Goal: Information Seeking & Learning: Learn about a topic

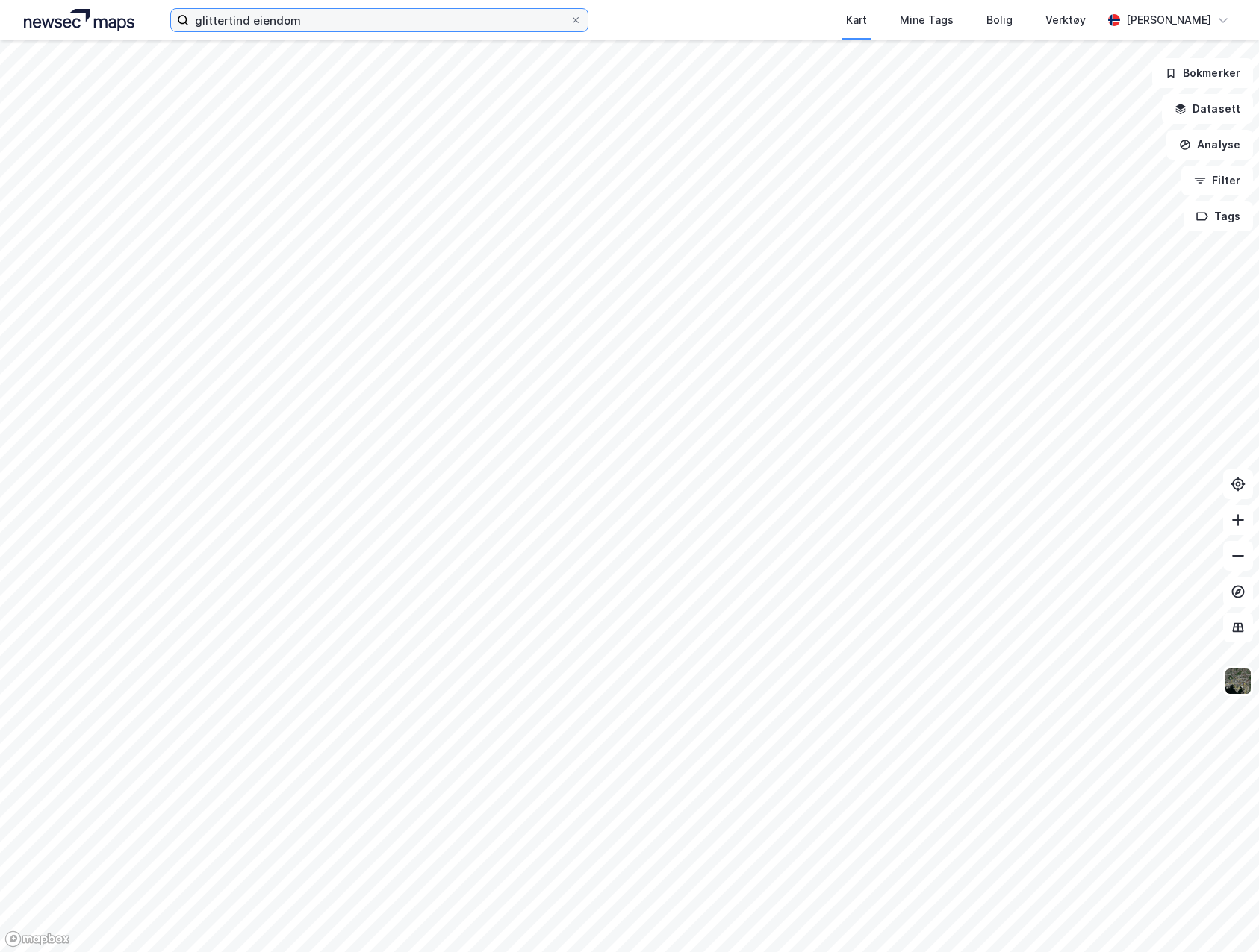
click at [398, 11] on input "glittertind eiendom" at bounding box center [379, 19] width 381 height 22
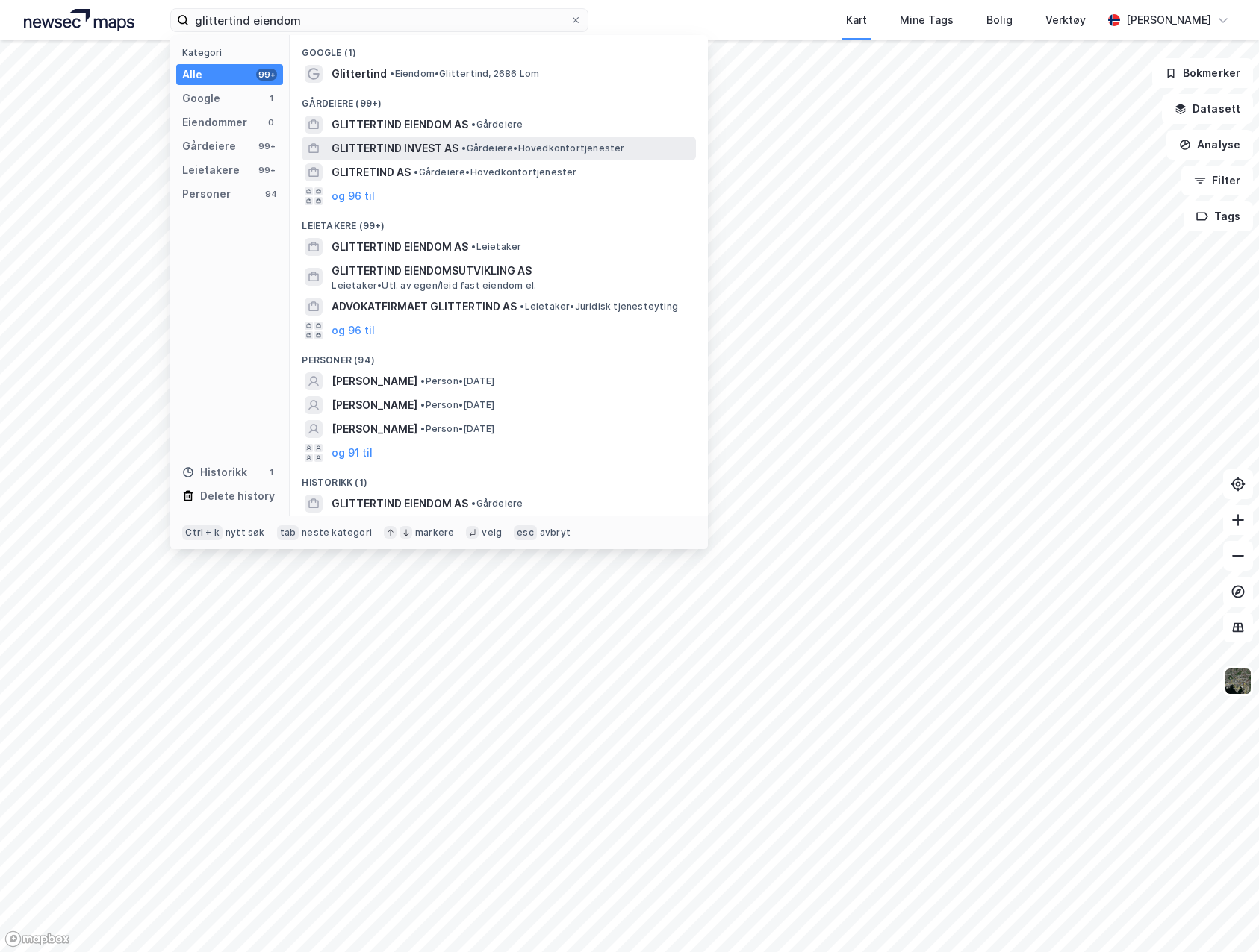
click at [455, 149] on span "GLITTERTIND INVEST AS" at bounding box center [395, 148] width 127 height 17
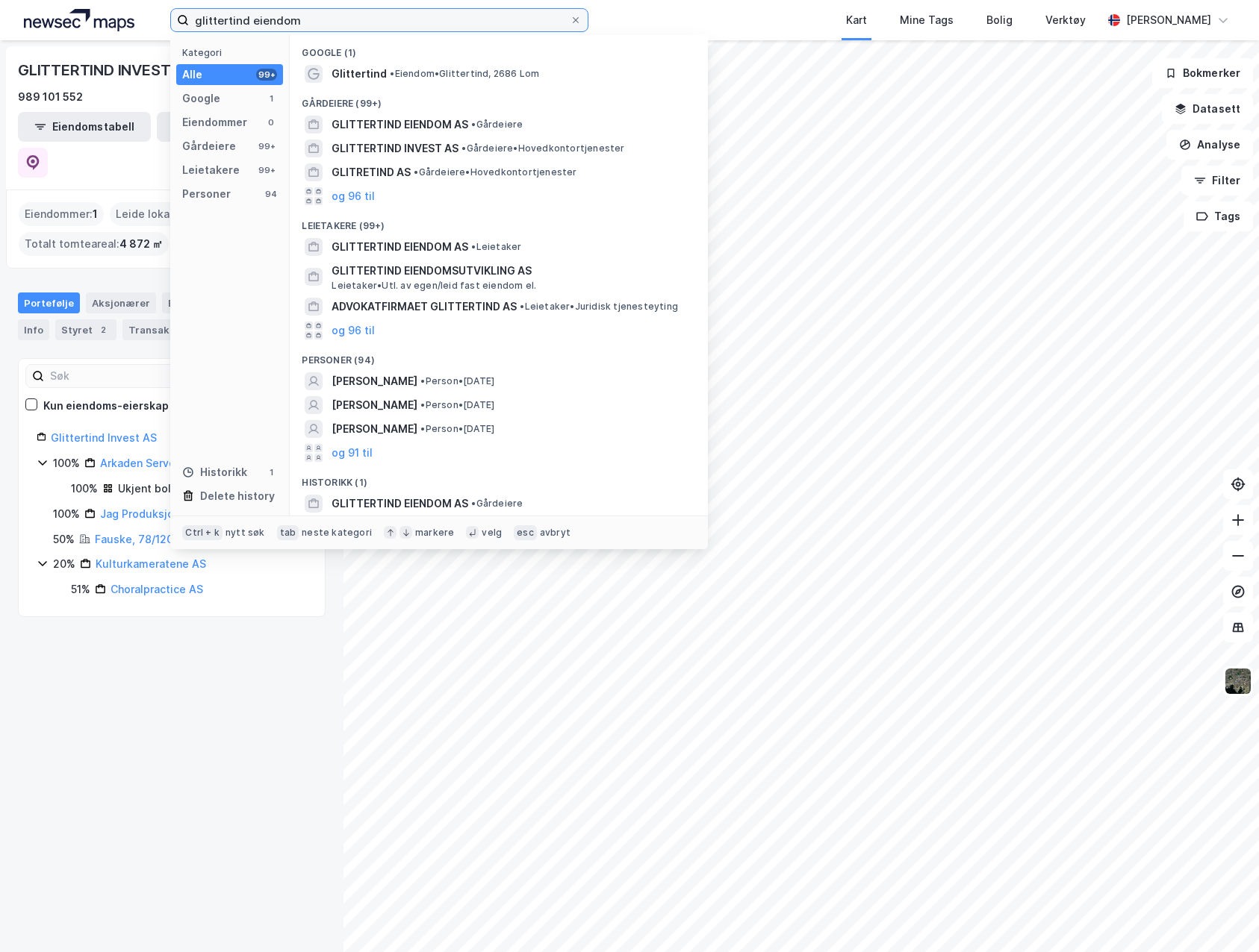
click at [422, 12] on input "glittertind eiendom" at bounding box center [379, 19] width 381 height 22
drag, startPoint x: 421, startPoint y: 18, endPoint x: 144, endPoint y: -1, distance: 277.7
click at [144, 0] on html "glittertind eiendom Kategori Alle 99+ Google 1 Eiendommer 0 Gårdeiere 99+ Leiet…" at bounding box center [630, 476] width 1259 height 952
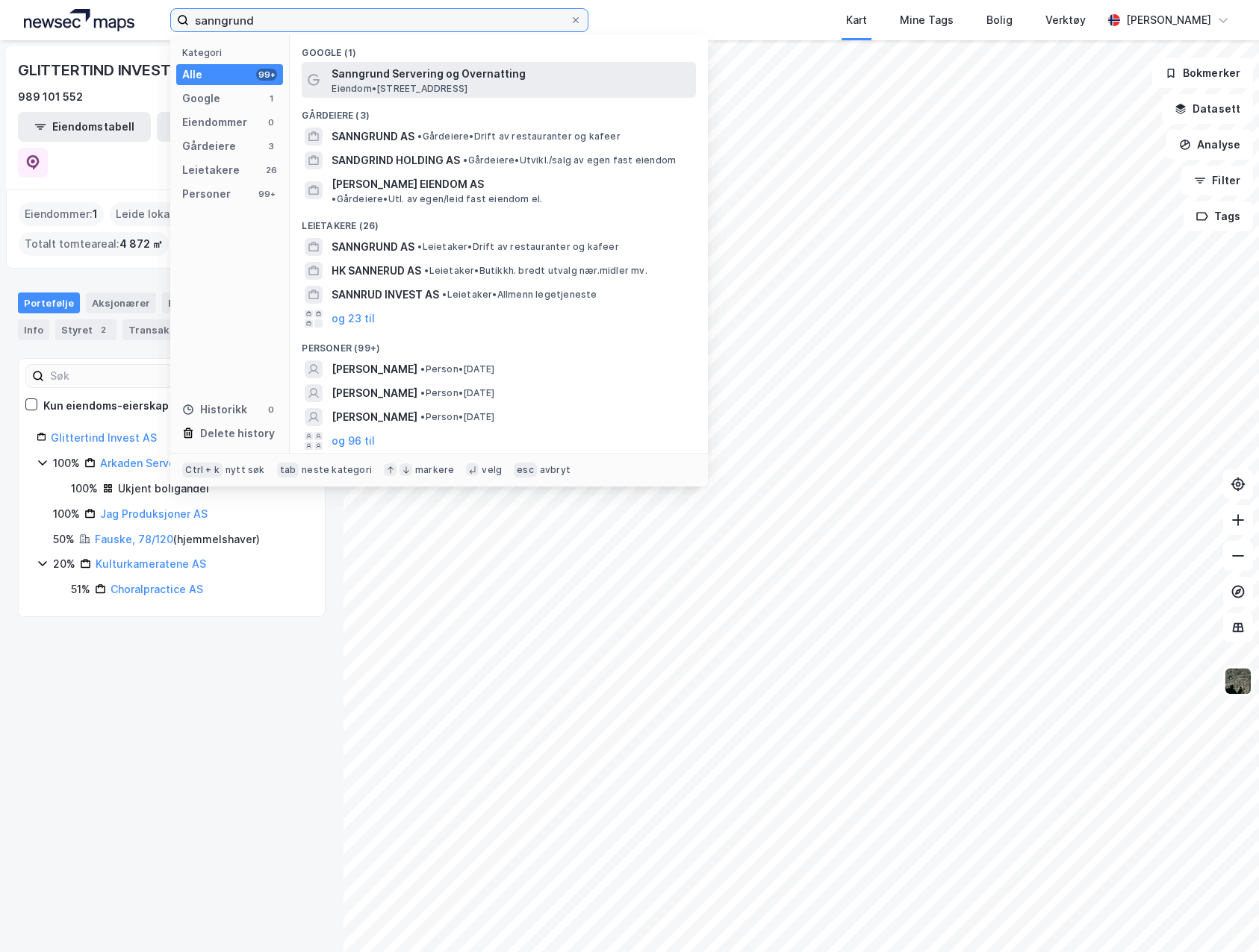
type input "sanngrund"
click at [456, 84] on span "Eiendom • Oslovegen 910, [GEOGRAPHIC_DATA]" at bounding box center [400, 88] width 136 height 12
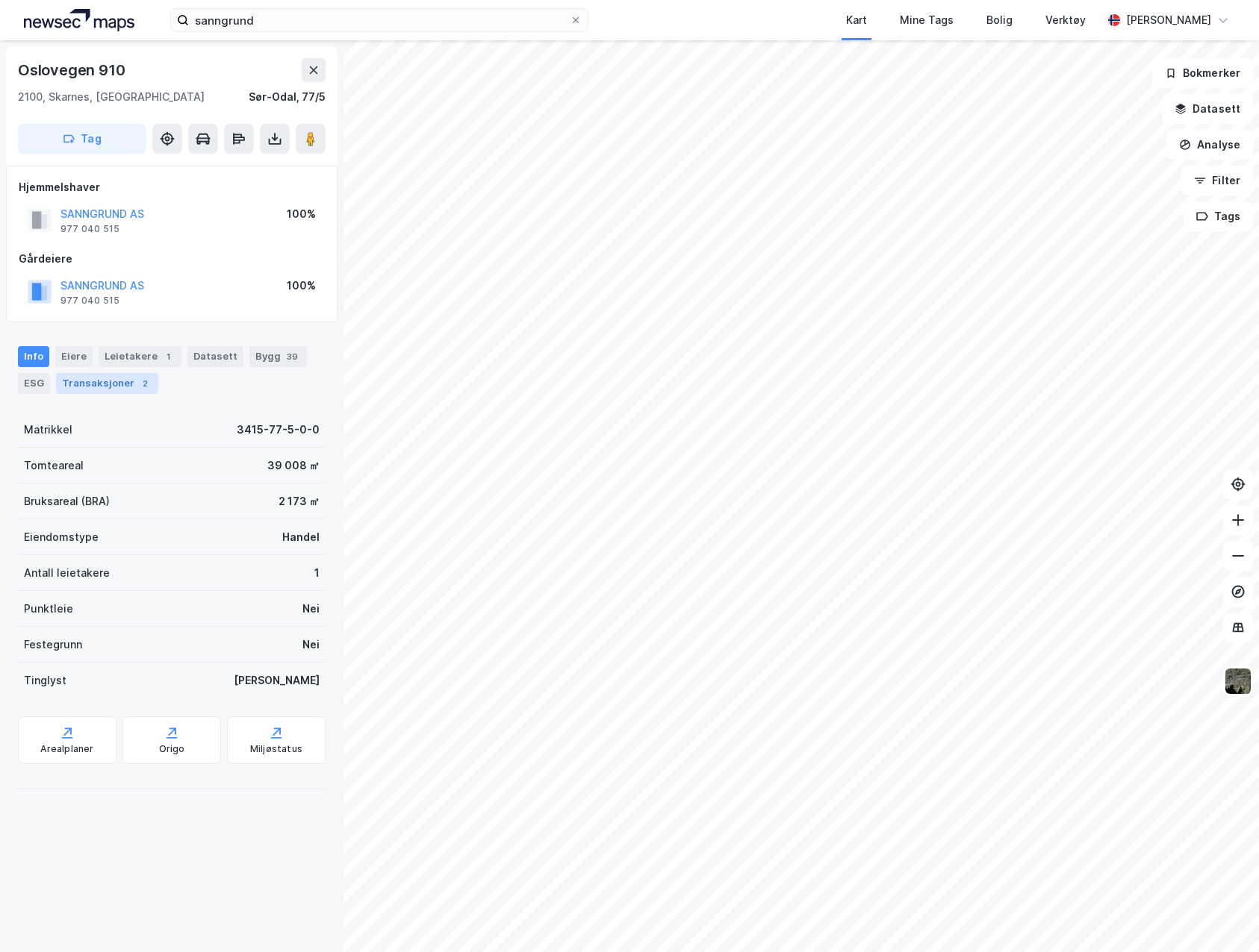
click at [138, 388] on div "2" at bounding box center [145, 383] width 15 height 15
